Goal: Information Seeking & Learning: Learn about a topic

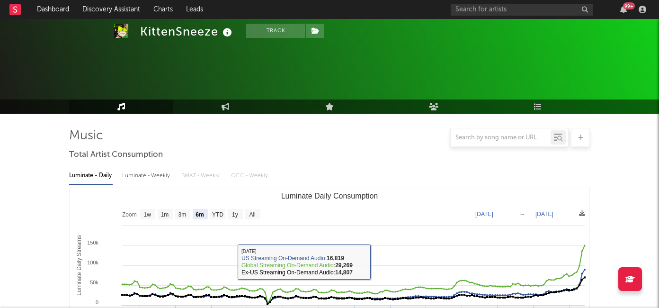
select select "6m"
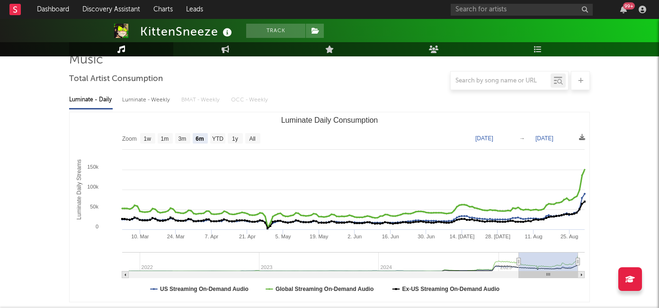
scroll to position [61, 0]
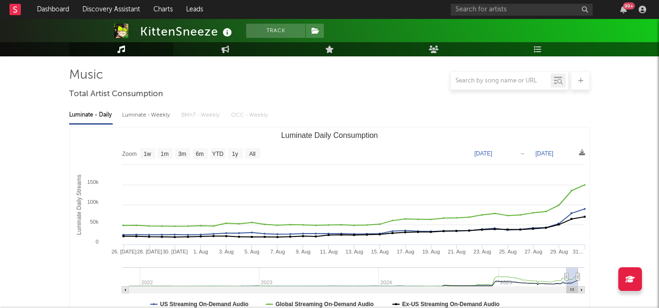
drag, startPoint x: 517, startPoint y: 276, endPoint x: 567, endPoint y: 283, distance: 50.2
click at [567, 283] on g "Luminate Daily Consumption" at bounding box center [353, 280] width 462 height 26
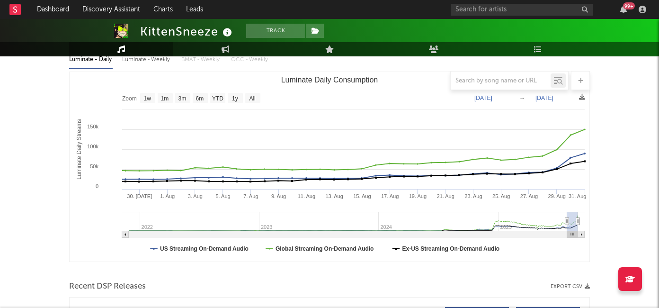
scroll to position [0, 0]
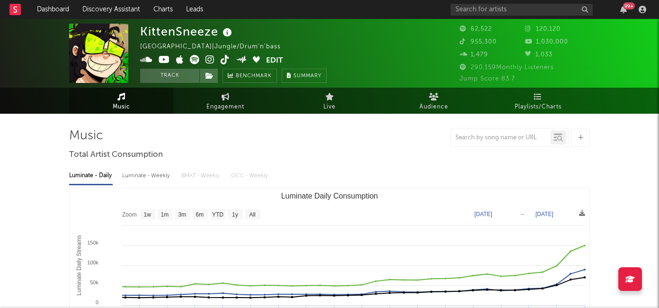
click at [226, 60] on icon at bounding box center [224, 59] width 9 height 9
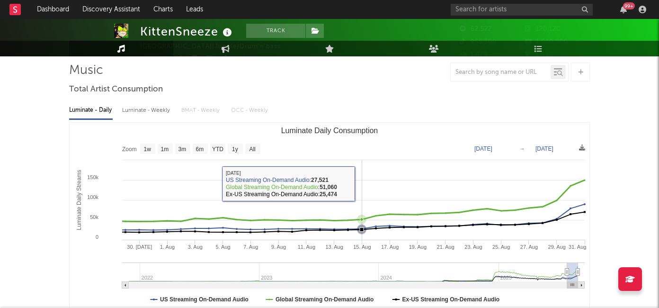
scroll to position [82, 0]
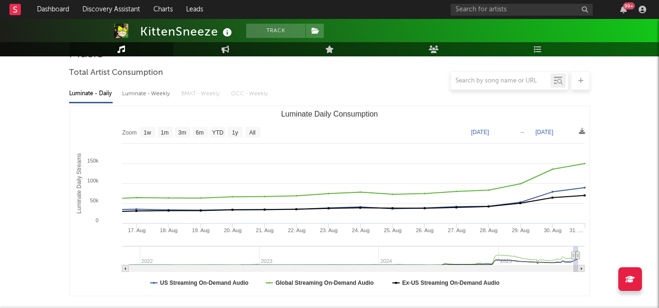
type input "2025-08-20"
drag, startPoint x: 564, startPoint y: 253, endPoint x: 574, endPoint y: 254, distance: 10.0
click at [574, 254] on icon "Luminate Daily Consumption" at bounding box center [573, 255] width 4 height 7
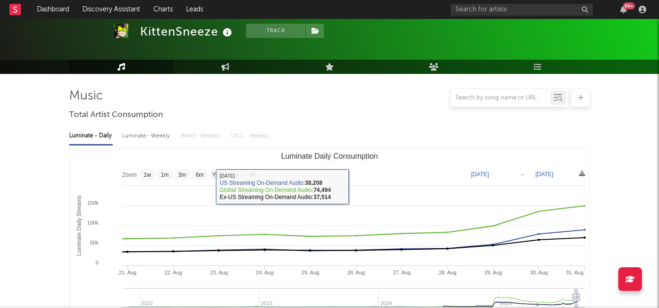
scroll to position [0, 0]
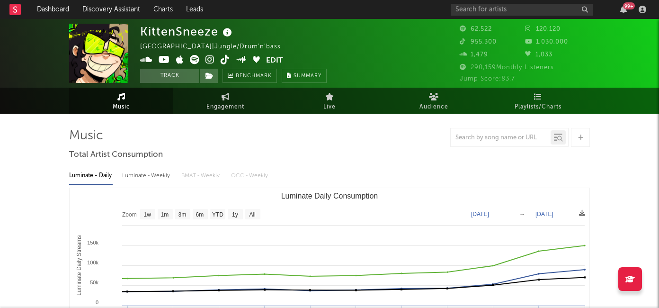
click at [223, 60] on icon at bounding box center [224, 59] width 9 height 9
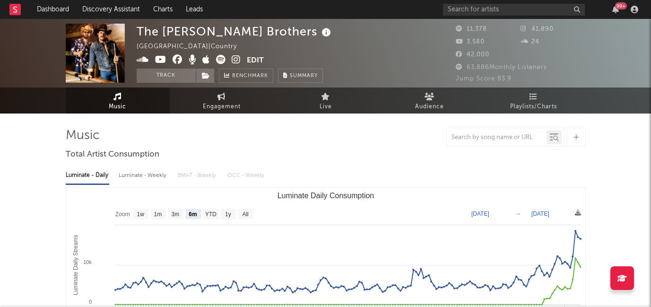
select select "6m"
click at [475, 9] on input "text" at bounding box center [514, 10] width 142 height 12
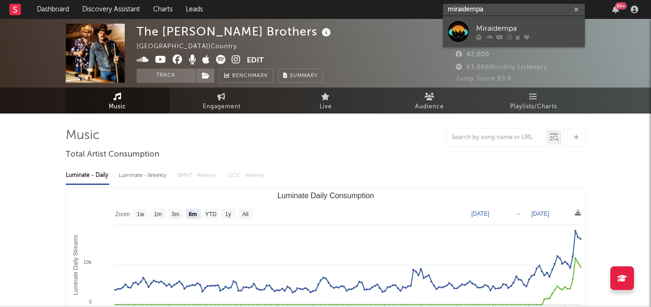
type input "miraidempa"
click at [483, 32] on div "Miraidempa" at bounding box center [528, 28] width 104 height 11
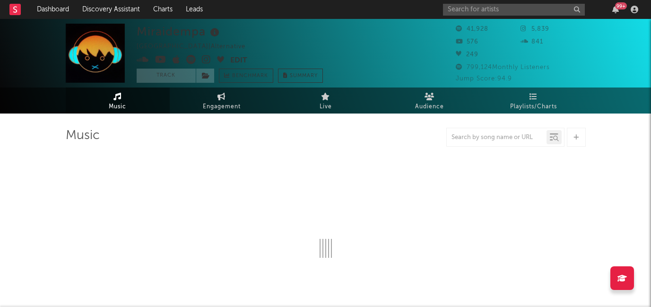
select select "6m"
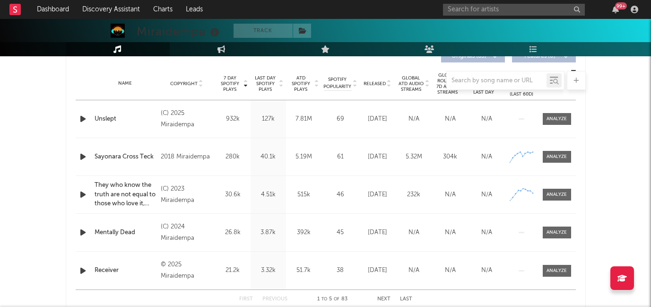
scroll to position [373, 0]
click at [547, 124] on div "Name Unslept Copyright (C) 2025 Miraidempa Label Miraidempa Album Names Unslept…" at bounding box center [326, 117] width 501 height 37
click at [550, 121] on div at bounding box center [557, 117] width 20 height 7
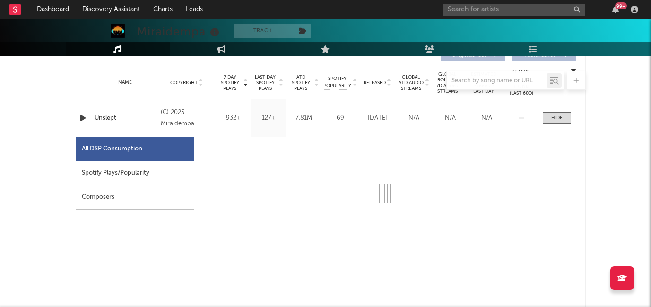
select select "1w"
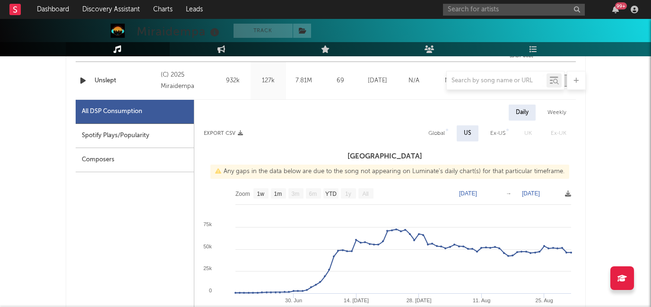
scroll to position [431, 0]
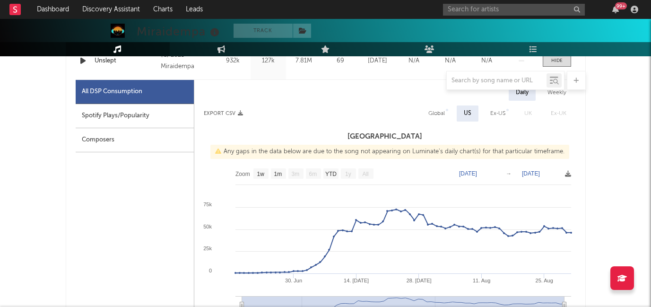
click at [558, 92] on div "Weekly" at bounding box center [557, 93] width 33 height 16
select select "1w"
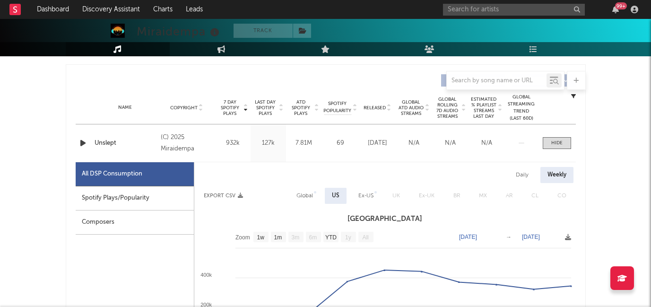
scroll to position [351, 0]
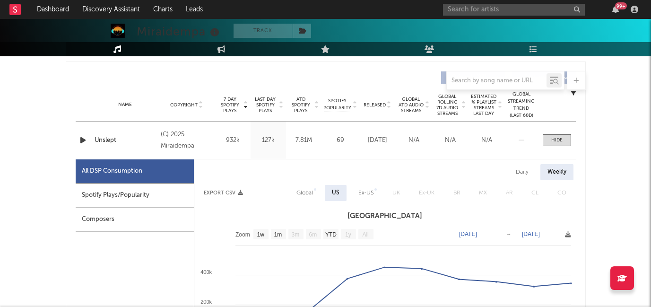
click at [293, 198] on div "Global" at bounding box center [305, 193] width 31 height 16
select select "1w"
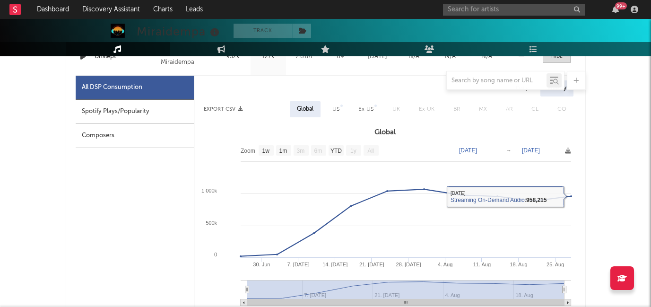
scroll to position [433, 0]
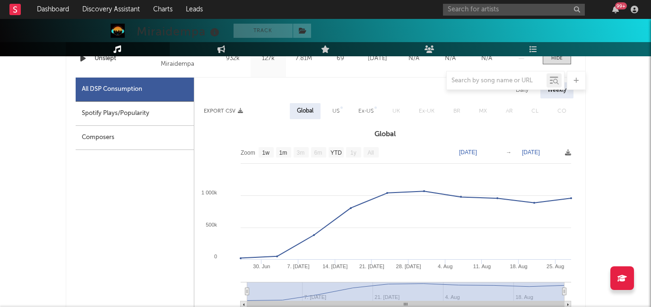
click at [338, 110] on div "US" at bounding box center [336, 110] width 7 height 11
select select "1w"
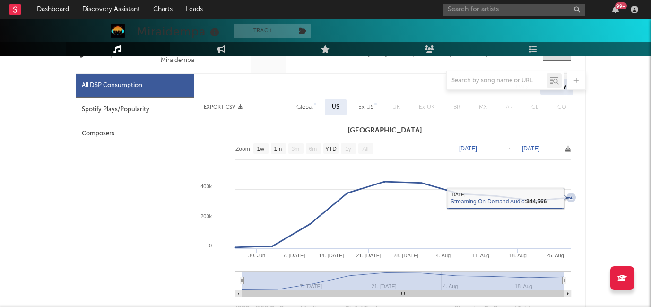
scroll to position [437, 0]
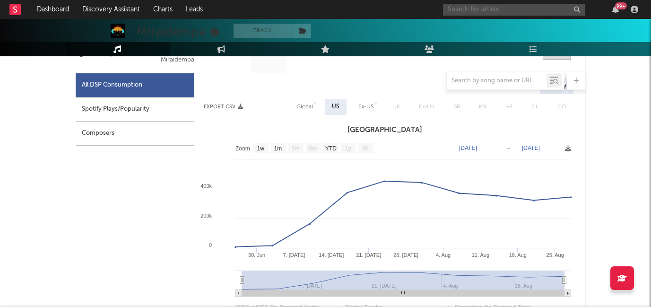
click at [465, 4] on input "text" at bounding box center [514, 10] width 142 height 12
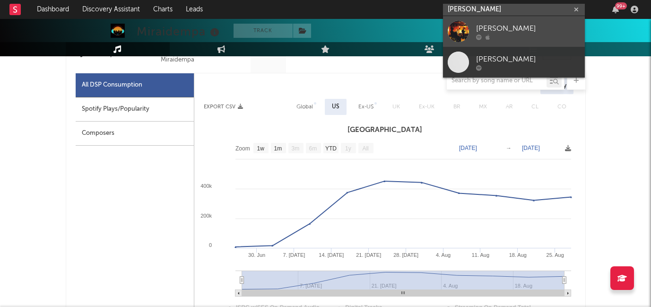
type input "isaac scott"
click at [500, 34] on div at bounding box center [528, 37] width 104 height 6
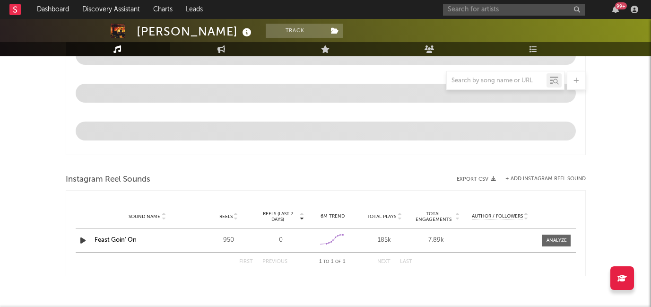
select select "1w"
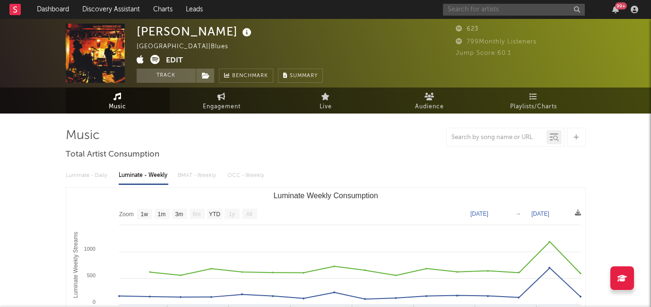
click at [474, 7] on input "text" at bounding box center [514, 10] width 142 height 12
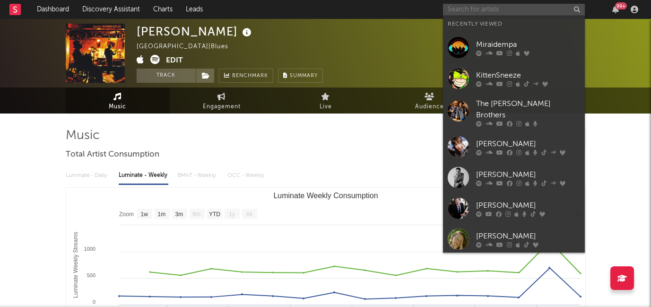
paste input "https://www.instagram.com/isaacscottmusic/"
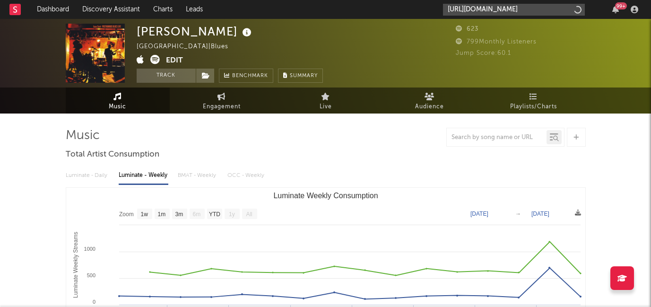
scroll to position [0, 16]
type input "https://www.instagram.com/isaacscottmusic/"
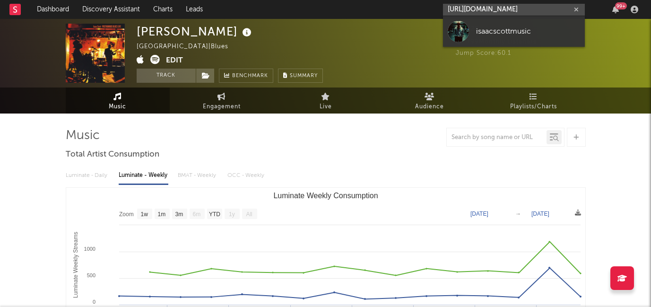
scroll to position [0, 0]
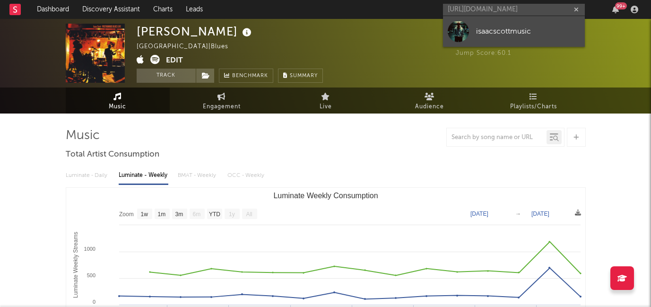
click at [476, 28] on div "isaacscottmusic" at bounding box center [528, 31] width 104 height 11
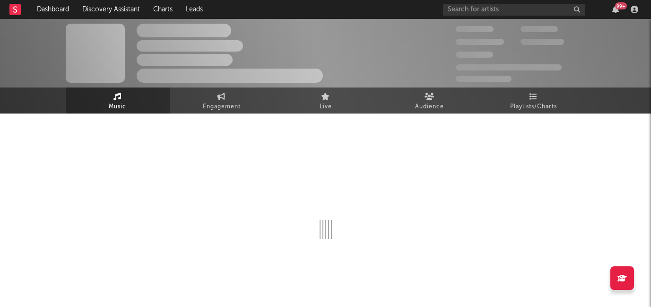
select select "1w"
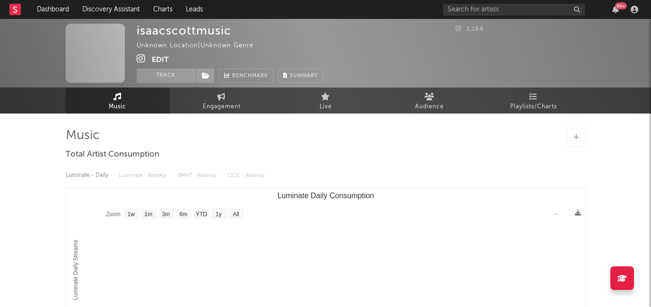
click at [160, 59] on button "Edit" at bounding box center [160, 60] width 17 height 12
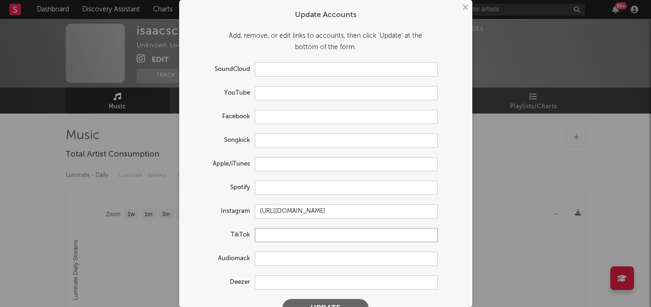
click at [264, 232] on input "text" at bounding box center [346, 235] width 183 height 14
paste input "https://www.tiktok.com/@isaacscottmusic"
type input "https://www.tiktok.com/@isaacscottmusic"
click at [323, 300] on button "Update" at bounding box center [325, 308] width 87 height 19
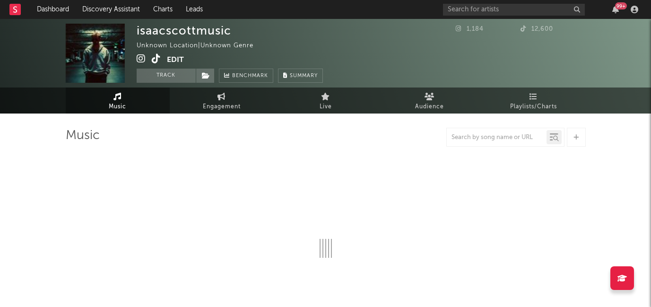
select select "1w"
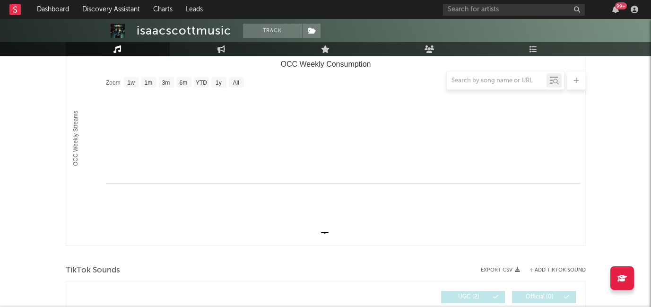
scroll to position [0, 0]
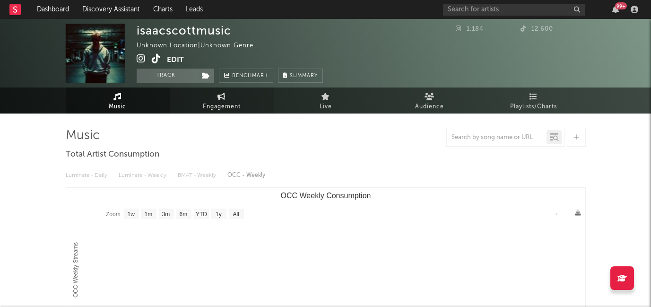
click at [208, 104] on span "Engagement" at bounding box center [222, 106] width 38 height 11
select select "1w"
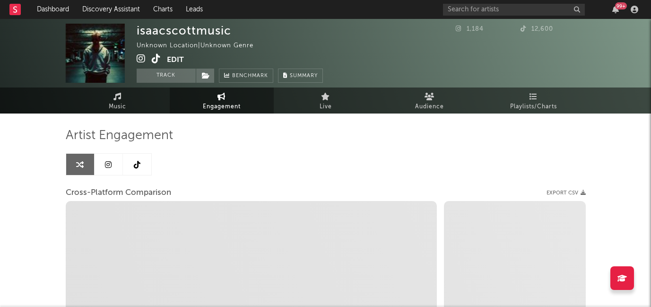
select select "1m"
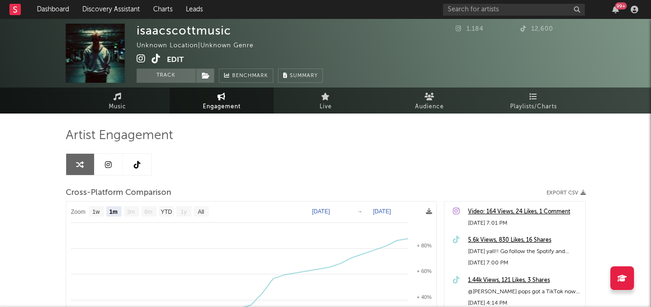
click at [135, 169] on link at bounding box center [137, 164] width 28 height 21
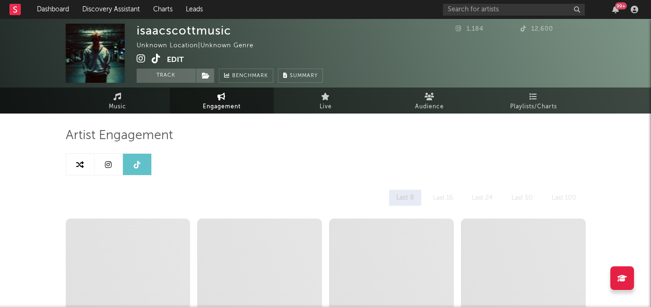
select select "1w"
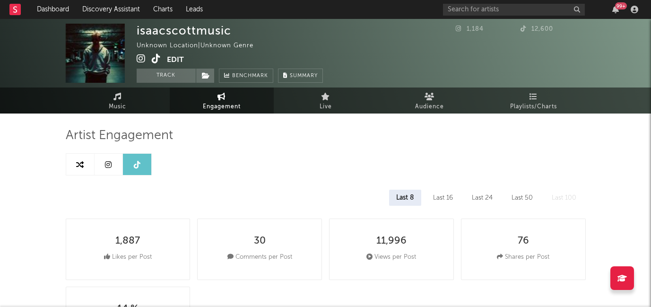
click at [143, 59] on icon at bounding box center [141, 58] width 9 height 9
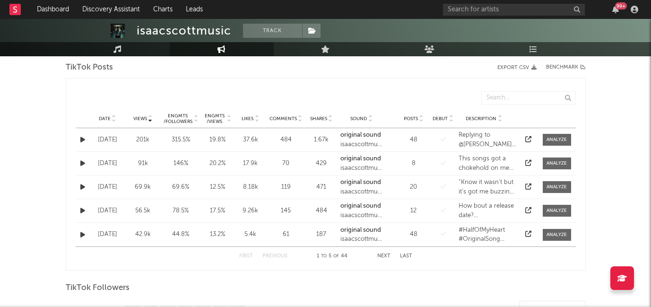
scroll to position [514, 0]
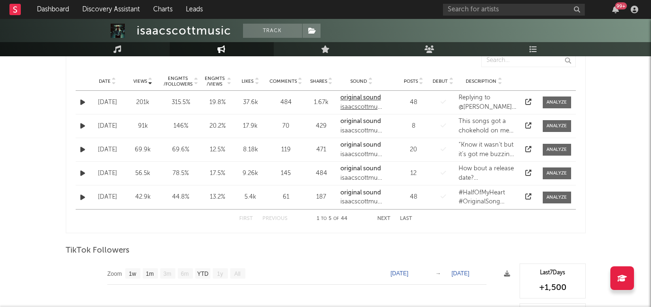
click at [366, 98] on strong "original sound" at bounding box center [361, 98] width 41 height 6
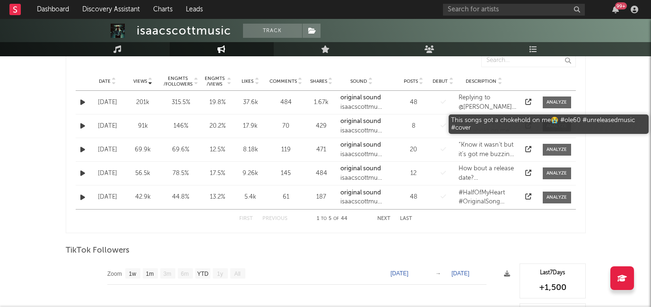
click at [482, 120] on div "This songs got a chokehold on me😭 #ole60 #unreleasedmusic #cover" at bounding box center [488, 126] width 58 height 18
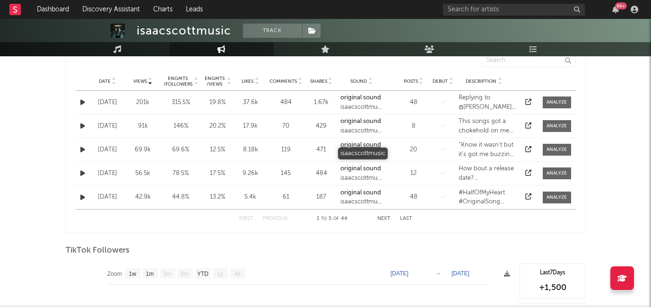
click at [374, 150] on div "isaacscottmusic" at bounding box center [362, 154] width 43 height 9
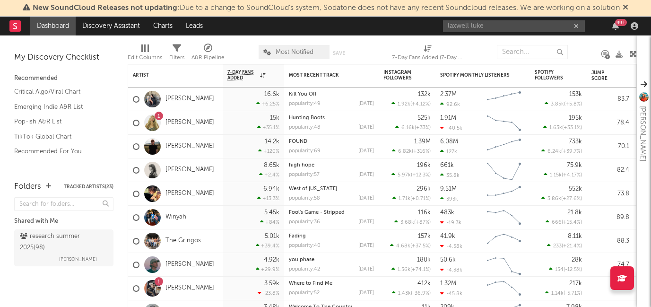
drag, startPoint x: 470, startPoint y: 25, endPoint x: 412, endPoint y: 26, distance: 58.2
click at [412, 26] on nav "Dashboard Discovery Assistant Charts Leads laxwell luke 99 +" at bounding box center [325, 26] width 651 height 19
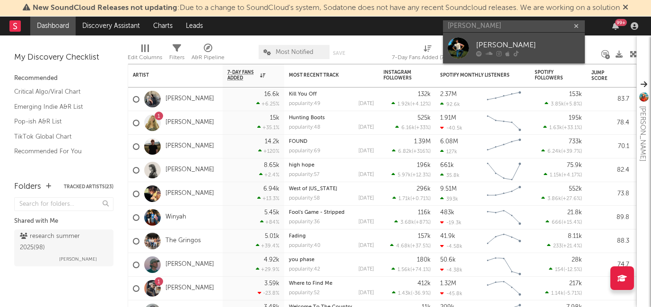
type input "maxwell luke"
click at [507, 56] on link "[PERSON_NAME]" at bounding box center [514, 48] width 142 height 31
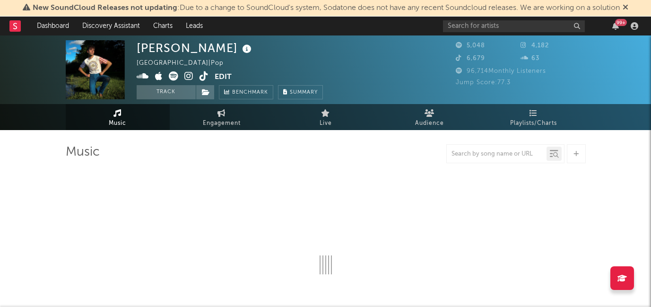
select select "6m"
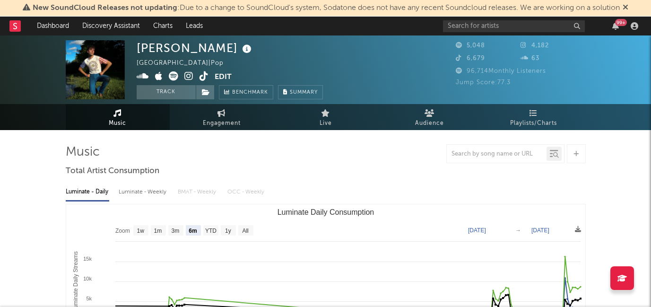
click at [187, 75] on icon at bounding box center [189, 75] width 9 height 9
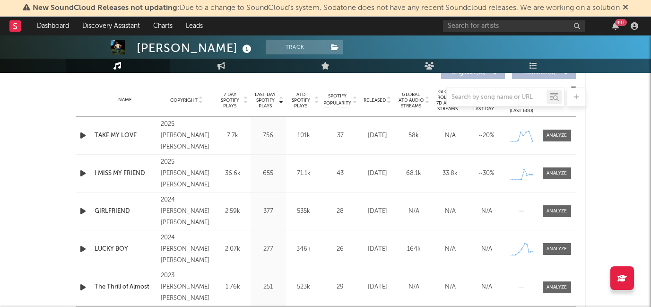
scroll to position [365, 0]
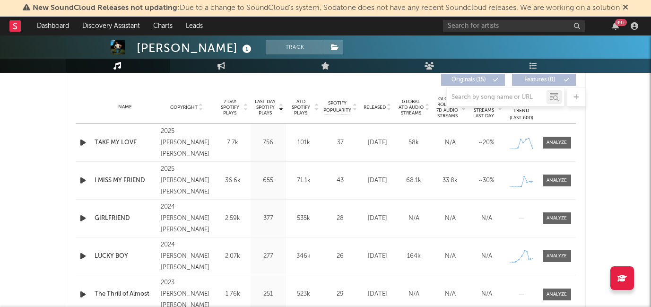
click at [370, 104] on div at bounding box center [326, 97] width 520 height 19
click at [370, 109] on span "Released" at bounding box center [375, 108] width 22 height 6
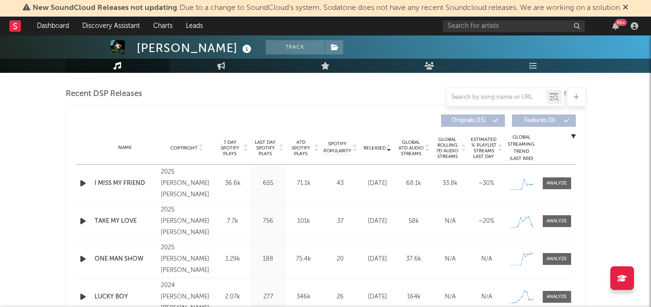
scroll to position [301, 0]
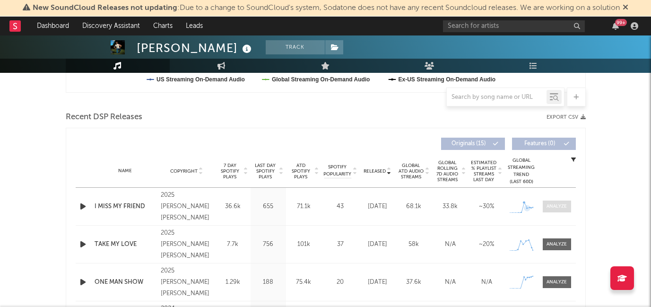
click at [551, 211] on span at bounding box center [557, 207] width 28 height 12
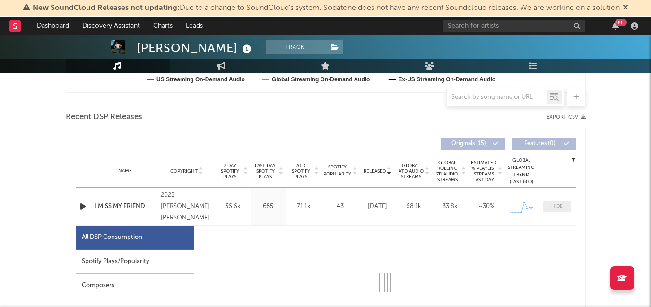
select select "1w"
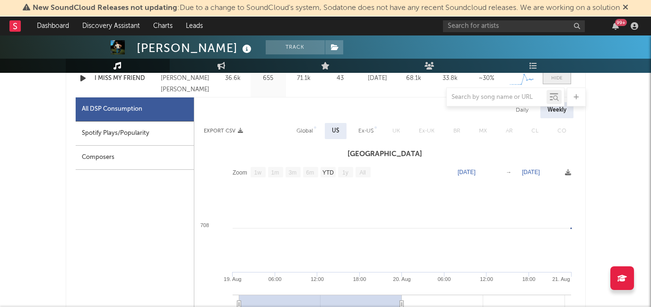
scroll to position [414, 0]
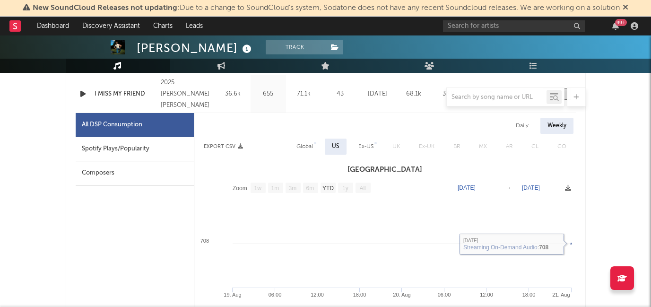
click at [177, 148] on div "Spotify Plays/Popularity" at bounding box center [135, 149] width 118 height 24
select select "1w"
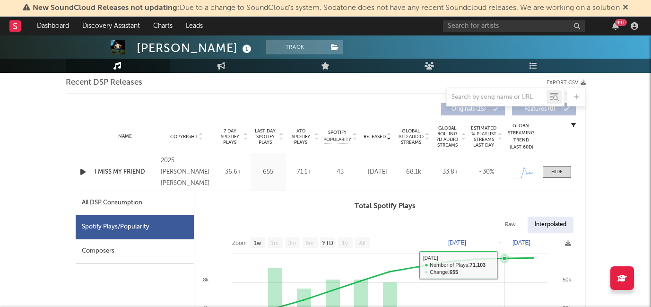
scroll to position [332, 0]
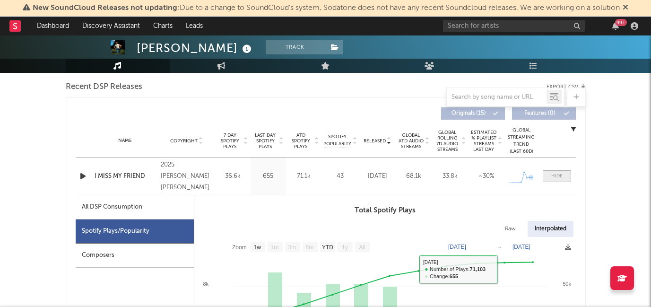
click at [558, 176] on div at bounding box center [557, 176] width 11 height 7
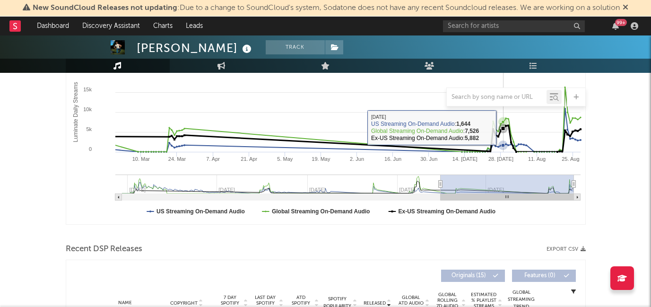
scroll to position [0, 0]
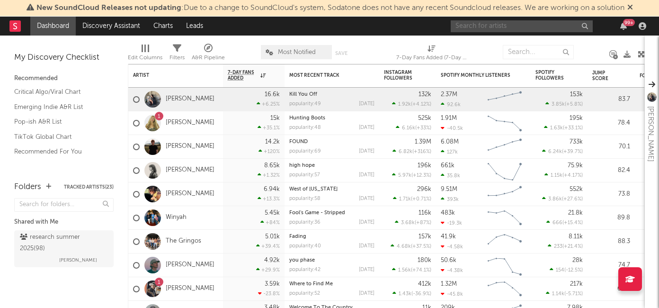
click at [497, 26] on input "text" at bounding box center [521, 26] width 142 height 12
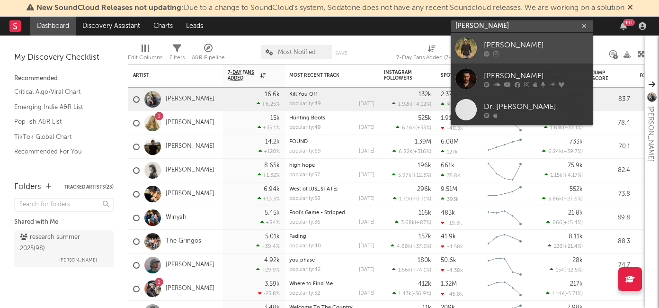
type input "[PERSON_NAME]"
click at [499, 52] on div at bounding box center [535, 54] width 104 height 6
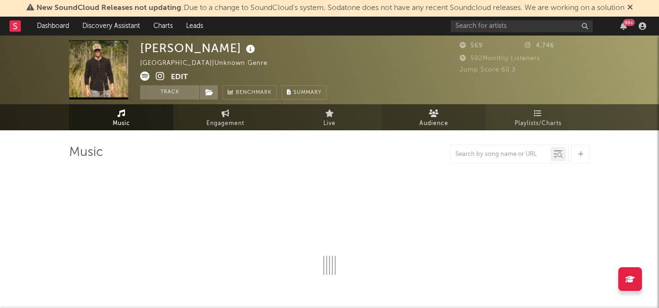
select select "6m"
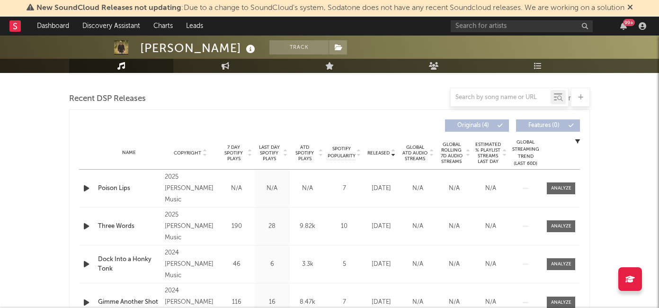
scroll to position [338, 0]
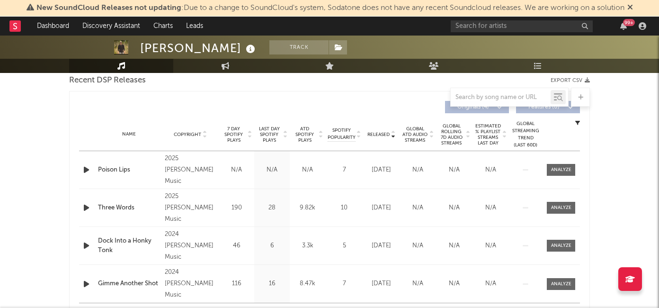
click at [236, 128] on span "7 Day Spotify Plays" at bounding box center [233, 134] width 25 height 17
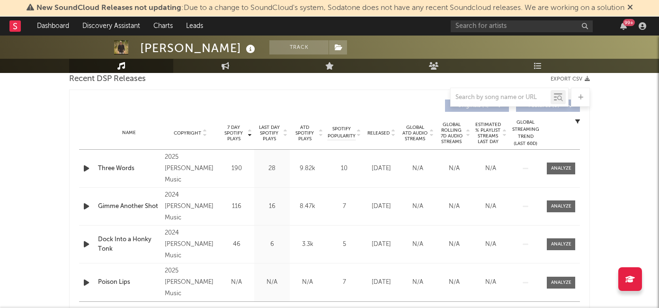
scroll to position [354, 0]
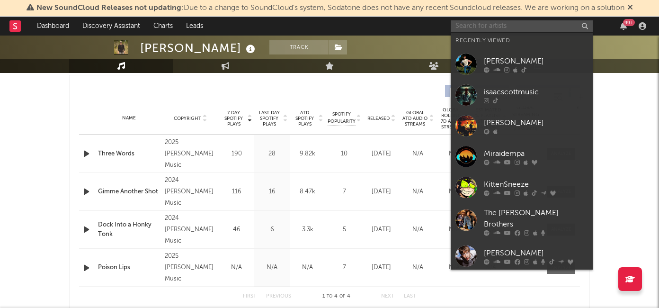
click at [476, 28] on input "text" at bounding box center [521, 26] width 142 height 12
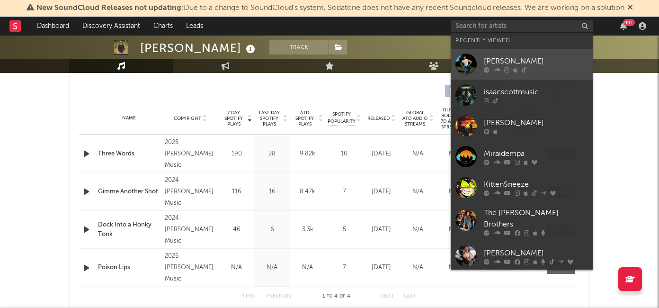
click at [492, 53] on link "[PERSON_NAME]" at bounding box center [521, 64] width 142 height 31
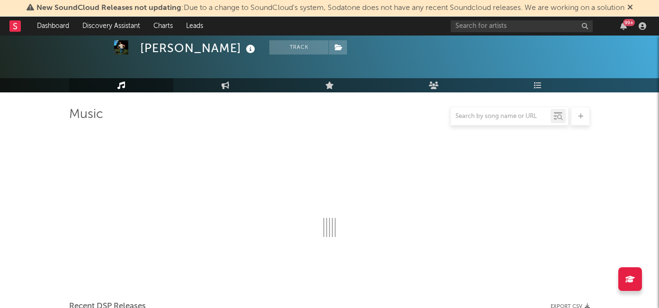
scroll to position [354, 0]
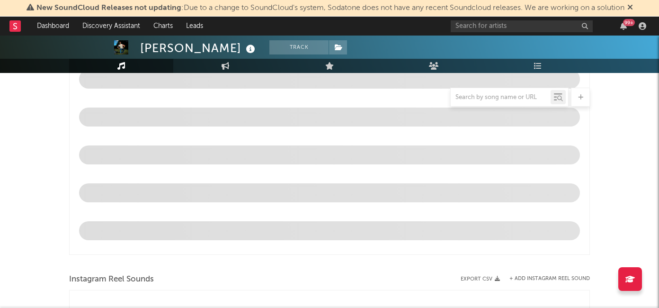
select select "6m"
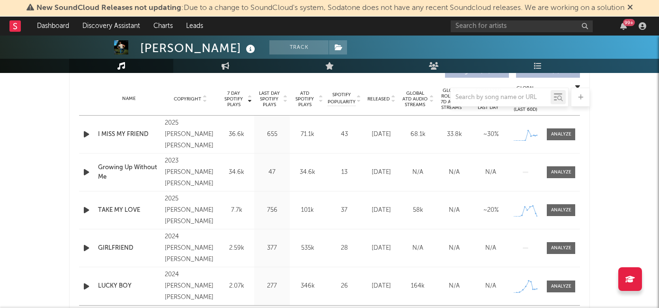
scroll to position [377, 0]
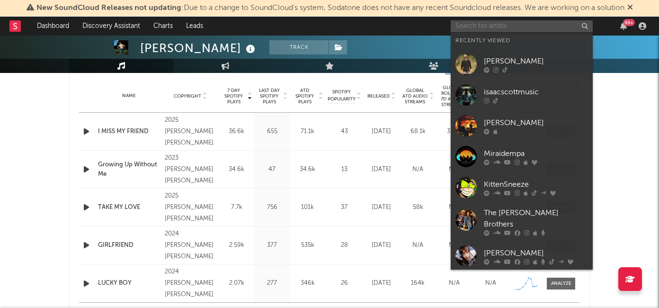
click at [481, 25] on input "text" at bounding box center [521, 26] width 142 height 12
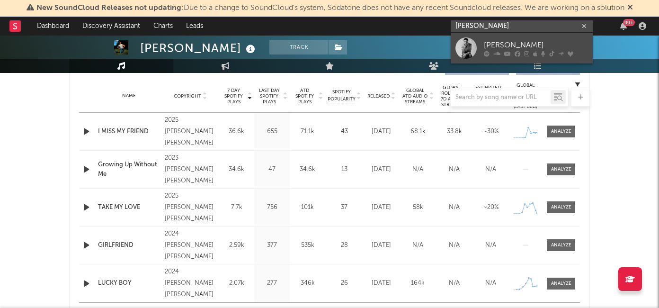
type input "cameron whitcomb"
click at [507, 47] on div "[PERSON_NAME]" at bounding box center [535, 44] width 104 height 11
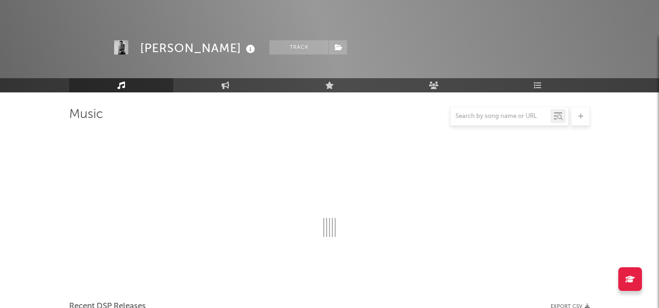
scroll to position [377, 0]
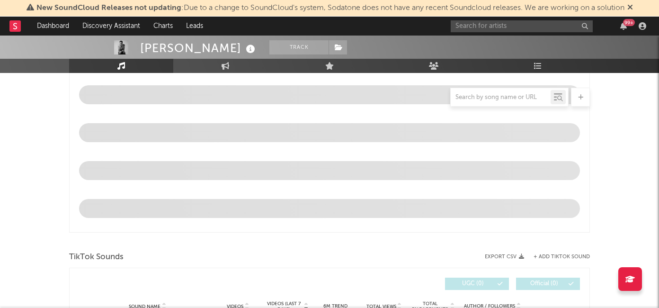
select select "6m"
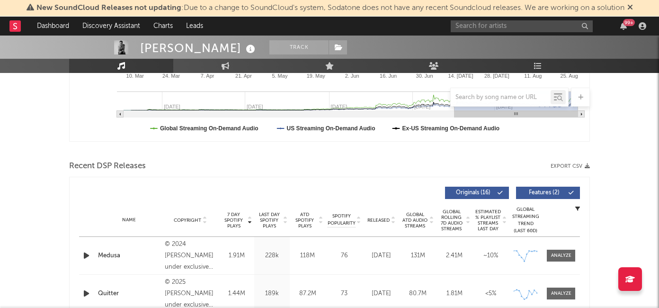
scroll to position [162, 0]
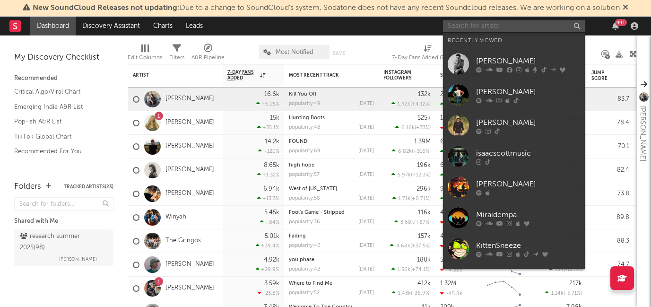
click at [465, 25] on input "text" at bounding box center [514, 26] width 142 height 12
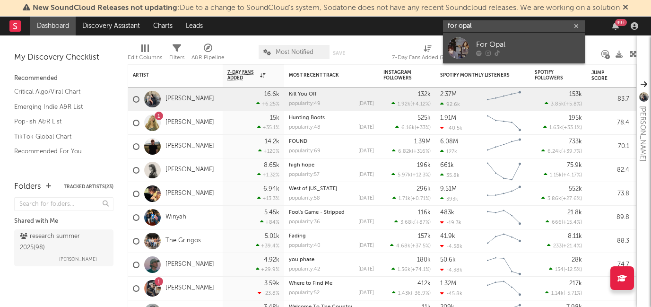
type input "for opal"
click at [478, 48] on div "For Opal" at bounding box center [528, 44] width 104 height 11
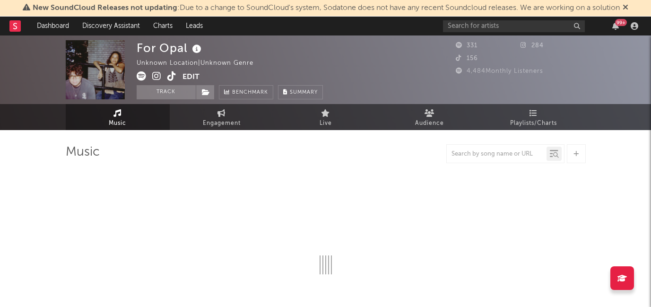
select select "1w"
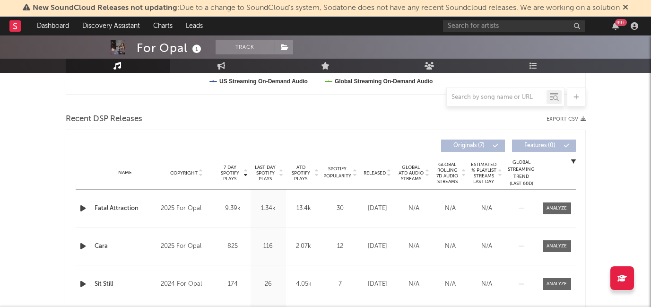
scroll to position [299, 0]
click at [81, 210] on icon "button" at bounding box center [83, 209] width 10 height 12
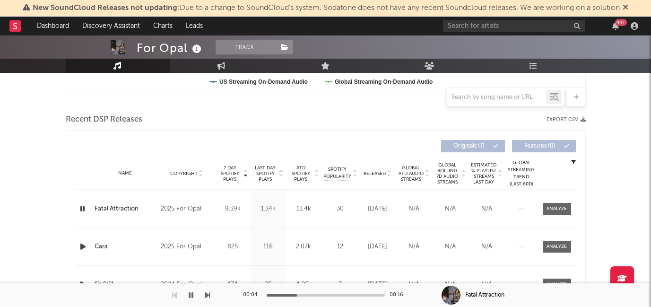
click at [81, 210] on icon "button" at bounding box center [82, 209] width 9 height 12
